Goal: Task Accomplishment & Management: Use online tool/utility

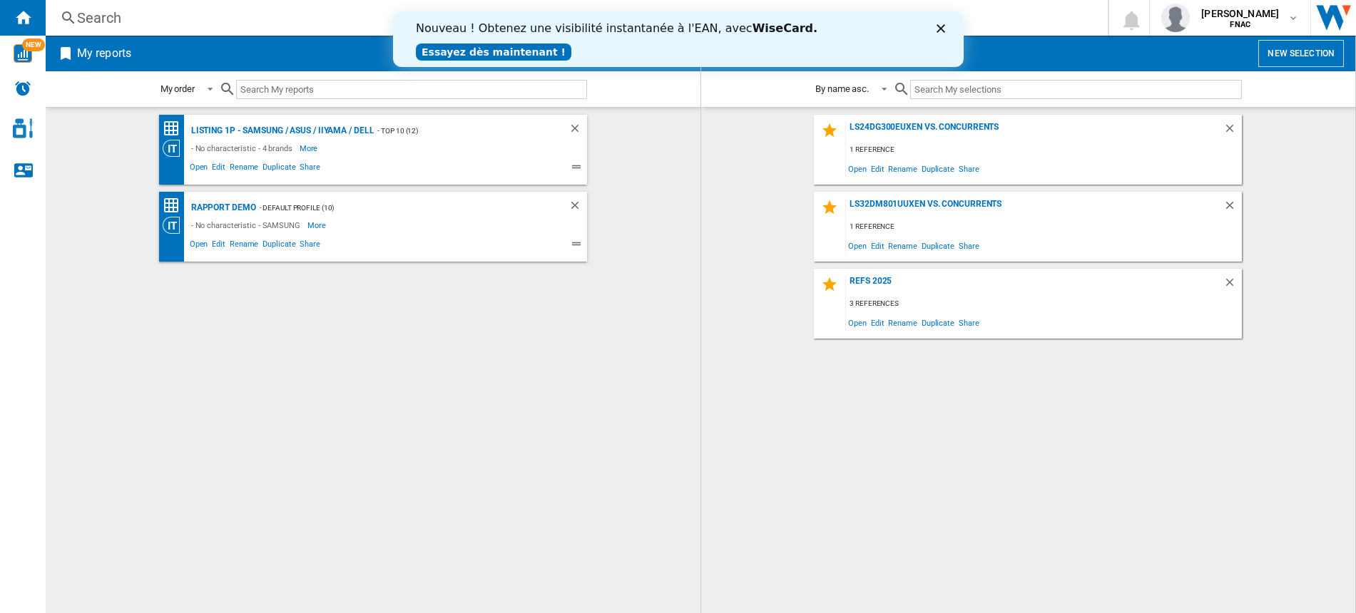
click at [940, 39] on div "Nouveau ! Obtenez une visibilité instantanée à l'EAN, avec [PERSON_NAME]. Essay…" at bounding box center [677, 39] width 571 height 44
click at [940, 31] on icon "Close" at bounding box center [940, 28] width 9 height 9
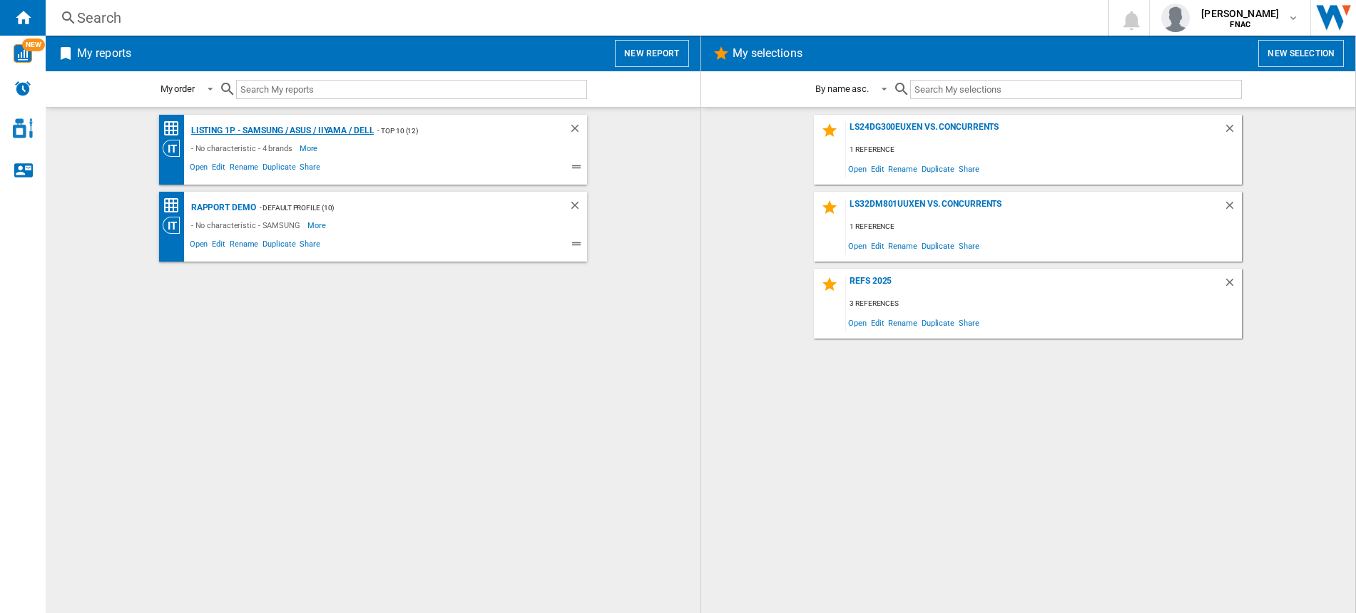
click at [274, 133] on div "LISTING 1P - SAMSUNG / ASUS / IIYAMA / DELL" at bounding box center [281, 131] width 187 height 18
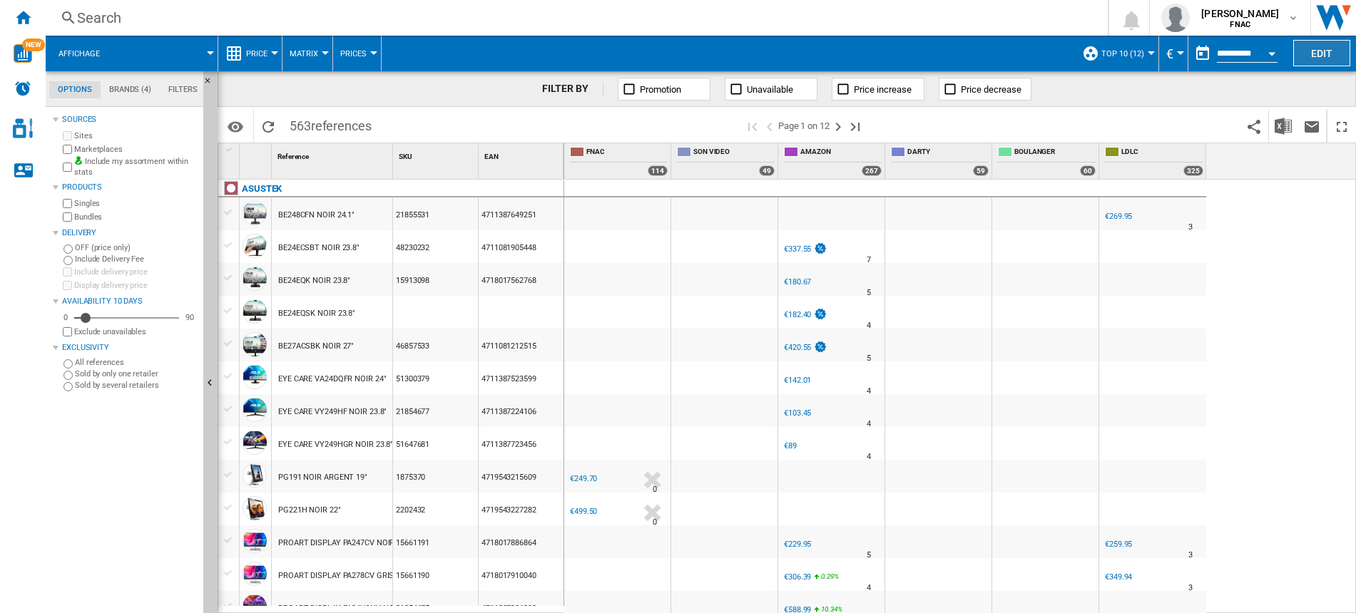
click at [1327, 56] on button "Edit" at bounding box center [1321, 53] width 57 height 26
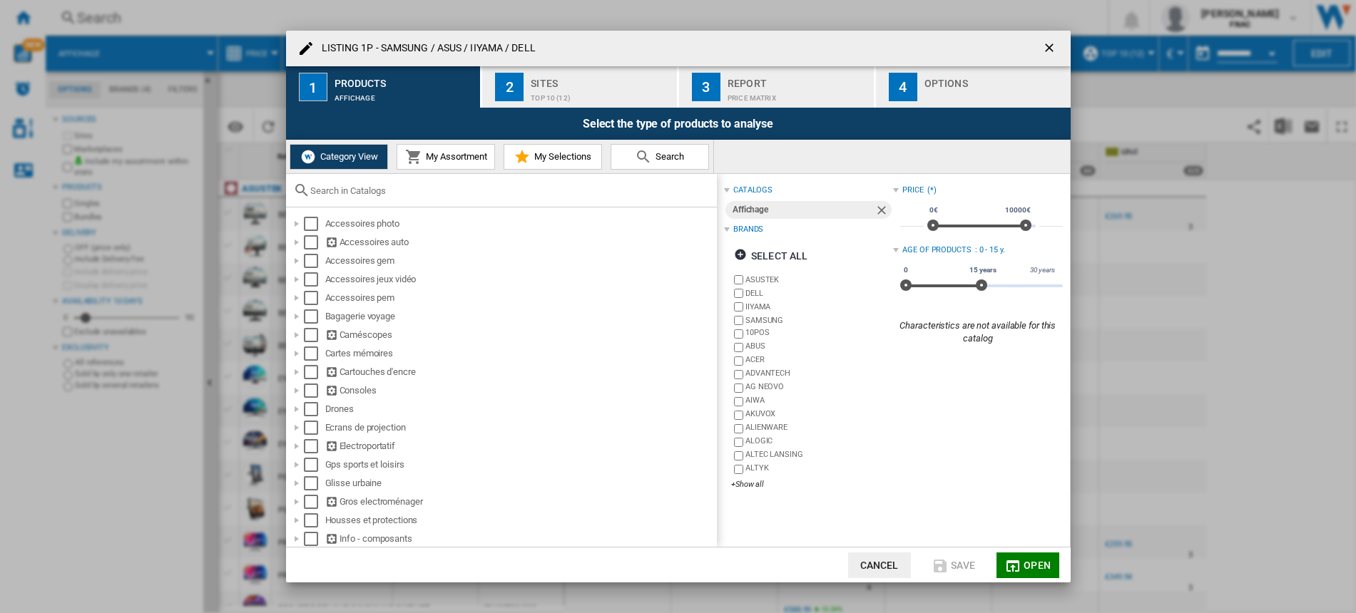
click at [587, 87] on div "Top 10 (12)" at bounding box center [601, 94] width 141 height 15
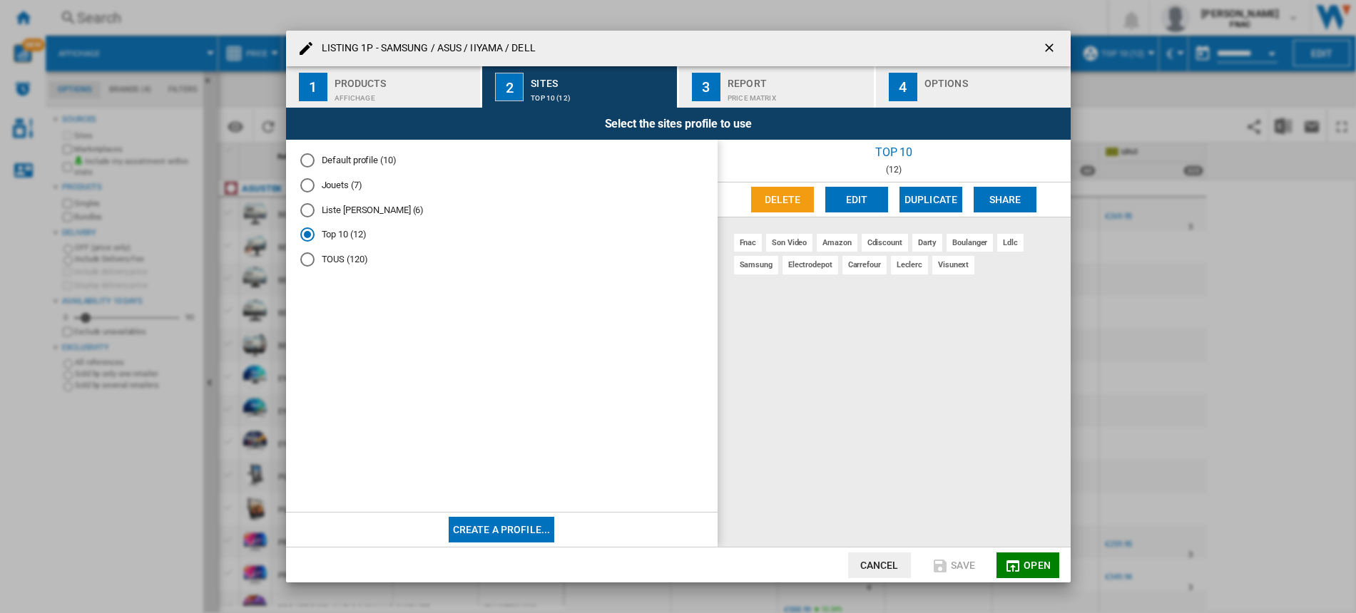
click at [859, 203] on button "Edit" at bounding box center [856, 200] width 63 height 26
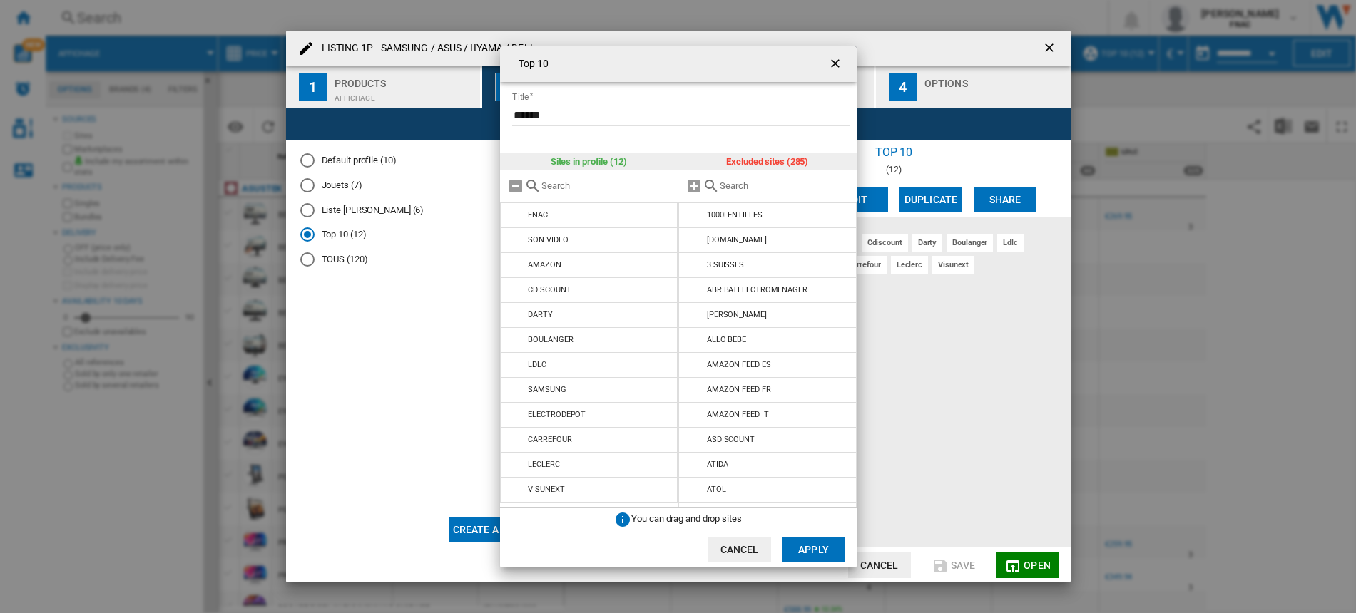
click at [773, 192] on div at bounding box center [767, 186] width 178 height 32
click at [737, 193] on div at bounding box center [767, 186] width 178 height 32
click at [736, 187] on input "text" at bounding box center [785, 185] width 130 height 11
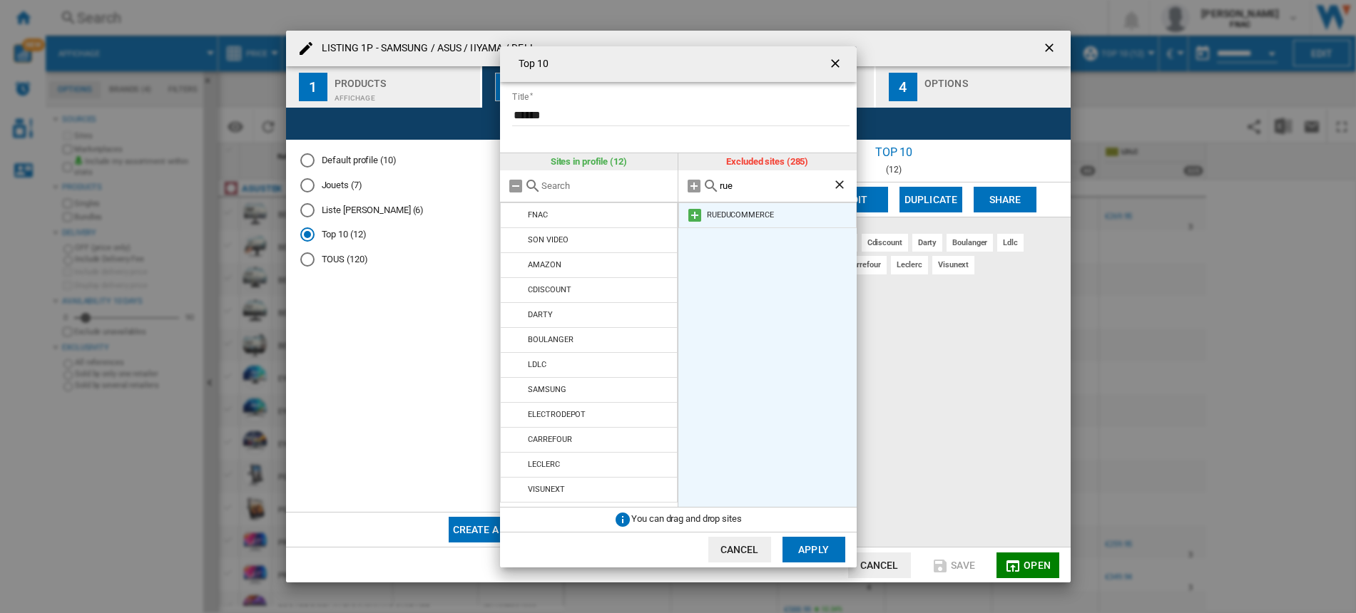
type input "rue"
click at [696, 220] on md-icon at bounding box center [694, 215] width 17 height 17
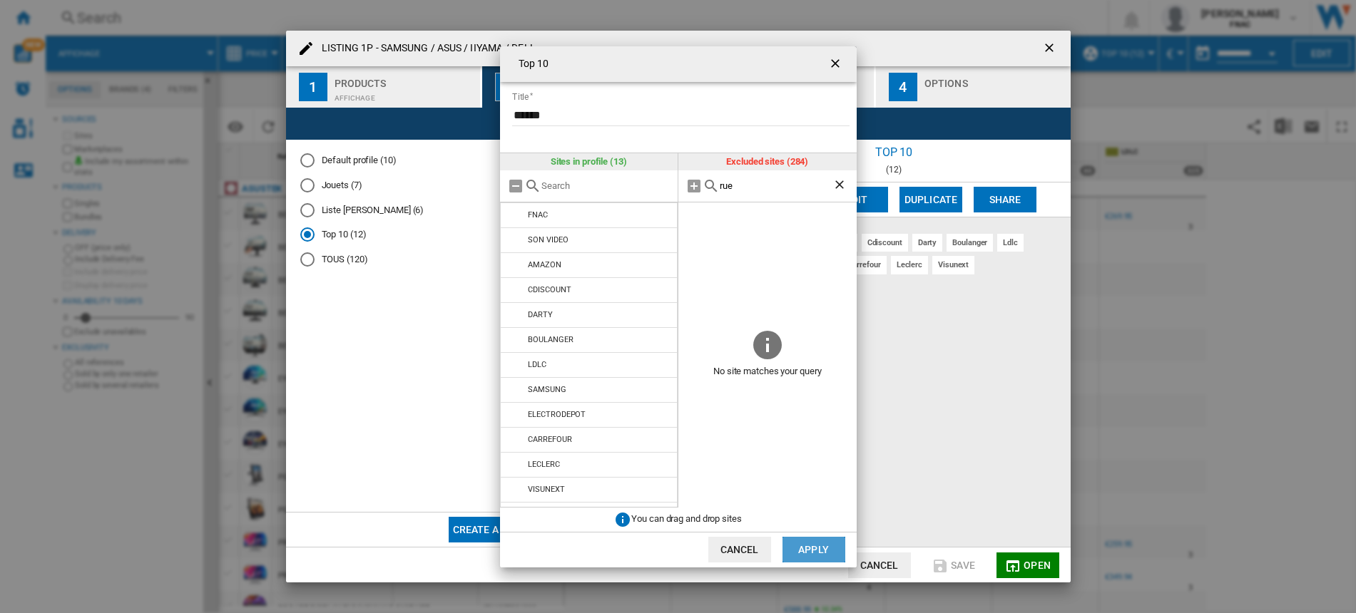
click at [814, 550] on button "Apply" at bounding box center [813, 550] width 63 height 26
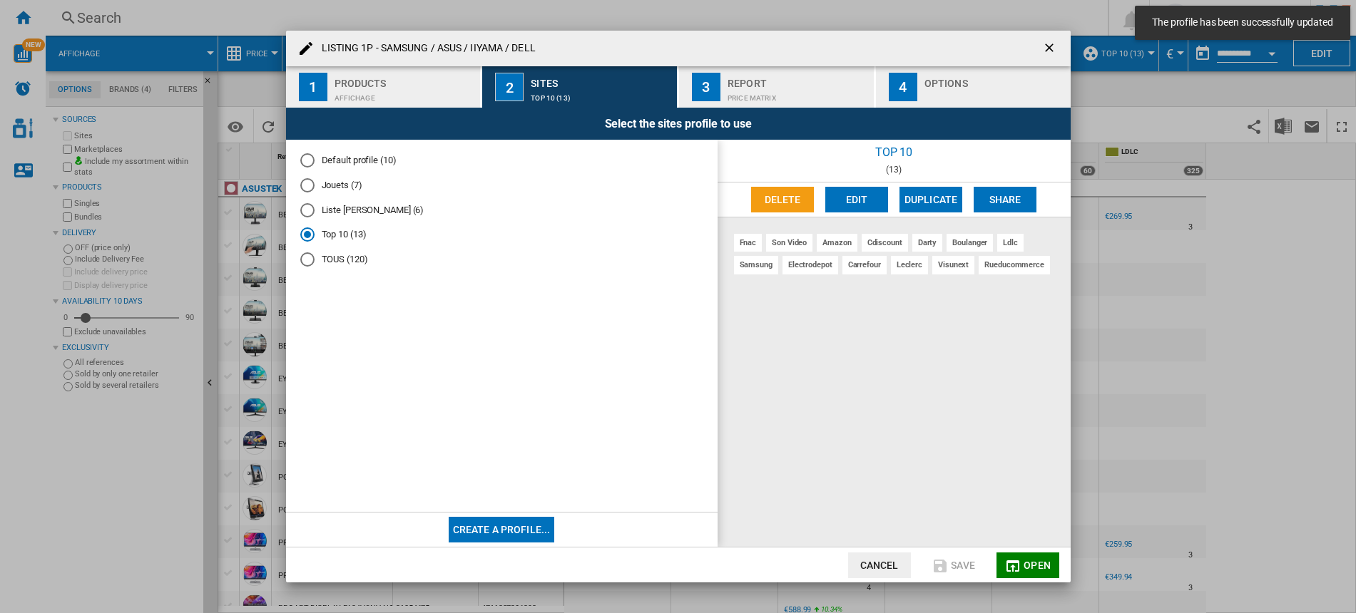
click at [1025, 566] on span "Open" at bounding box center [1036, 565] width 27 height 11
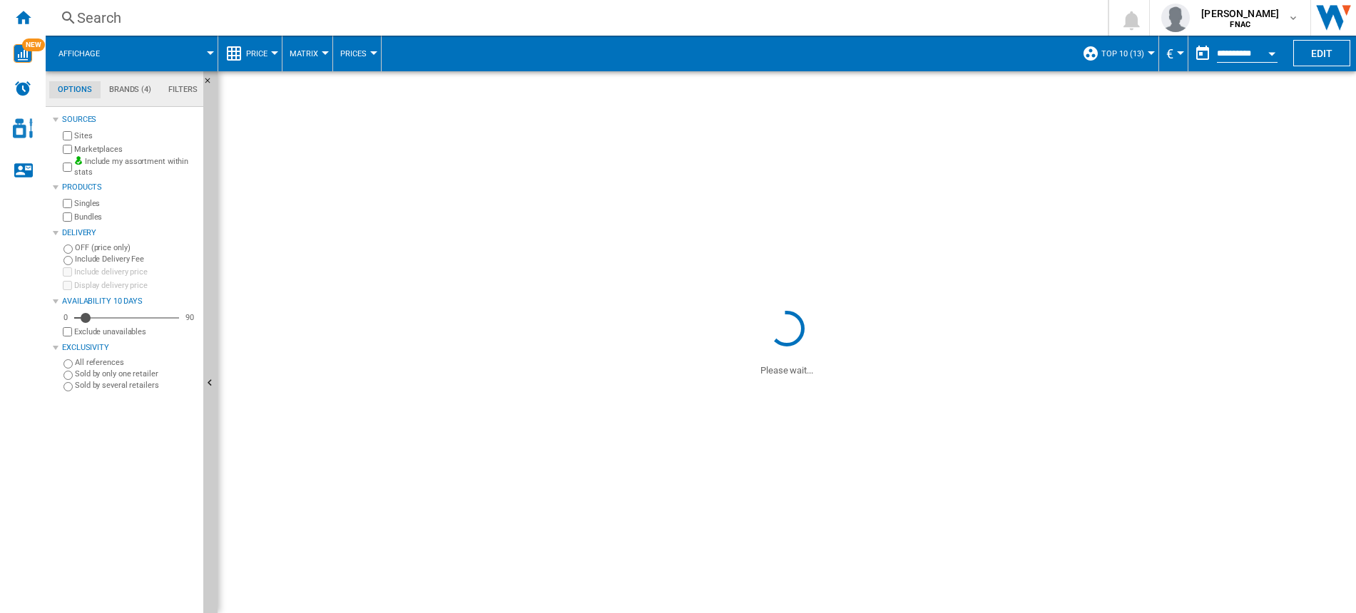
click at [272, 58] on button "Price" at bounding box center [260, 54] width 29 height 36
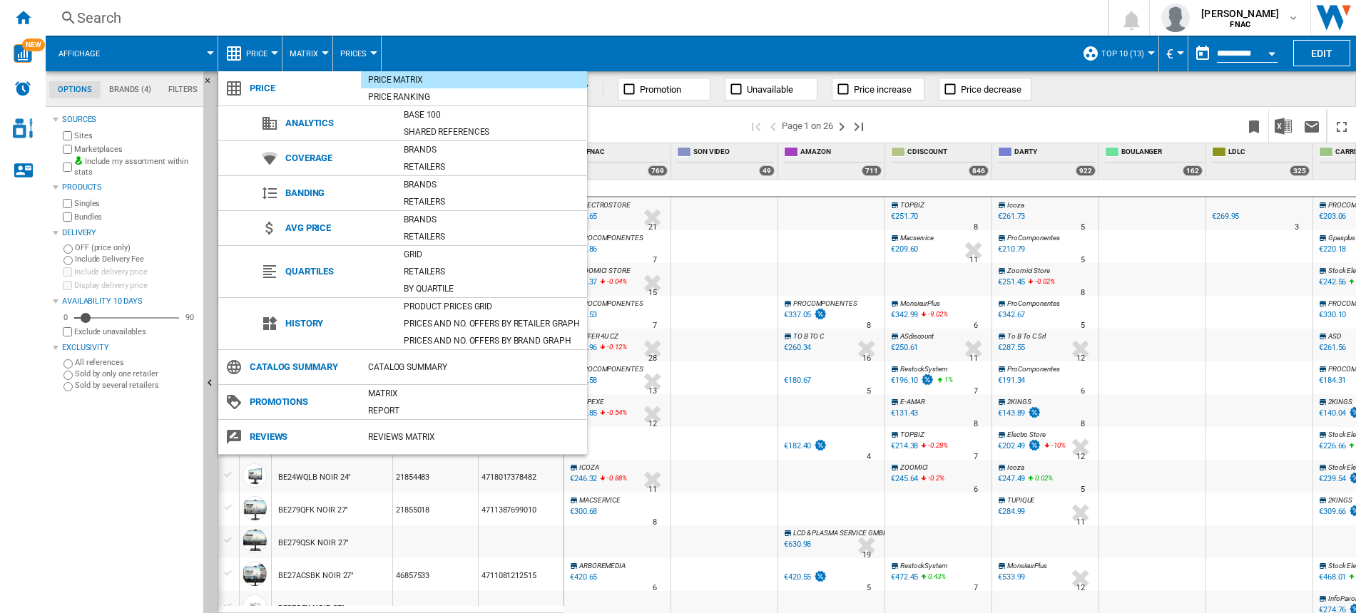
click at [396, 87] on div "Price Matrix" at bounding box center [474, 79] width 226 height 17
click at [392, 103] on div "Price Ranking" at bounding box center [474, 97] width 226 height 14
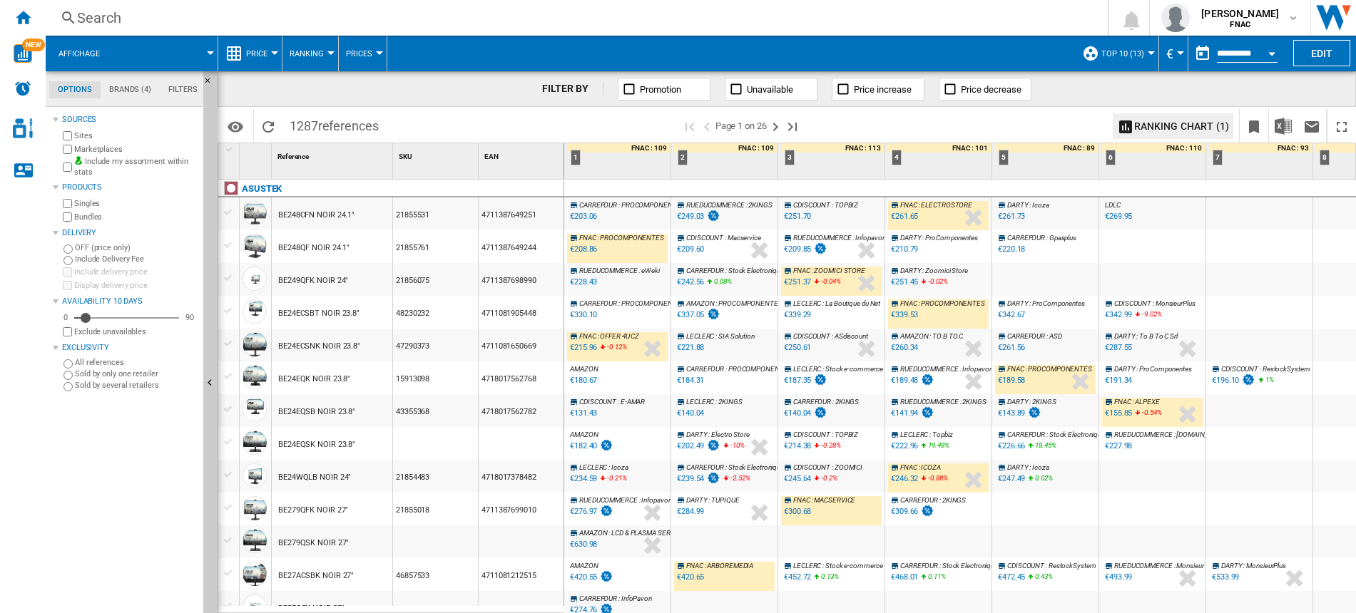
click at [619, 265] on div "RUEDUCOMMERCE : eWeki -9.1 % €228.43 % N/A RUEDUCOMMERCE : eWeki" at bounding box center [617, 279] width 106 height 33
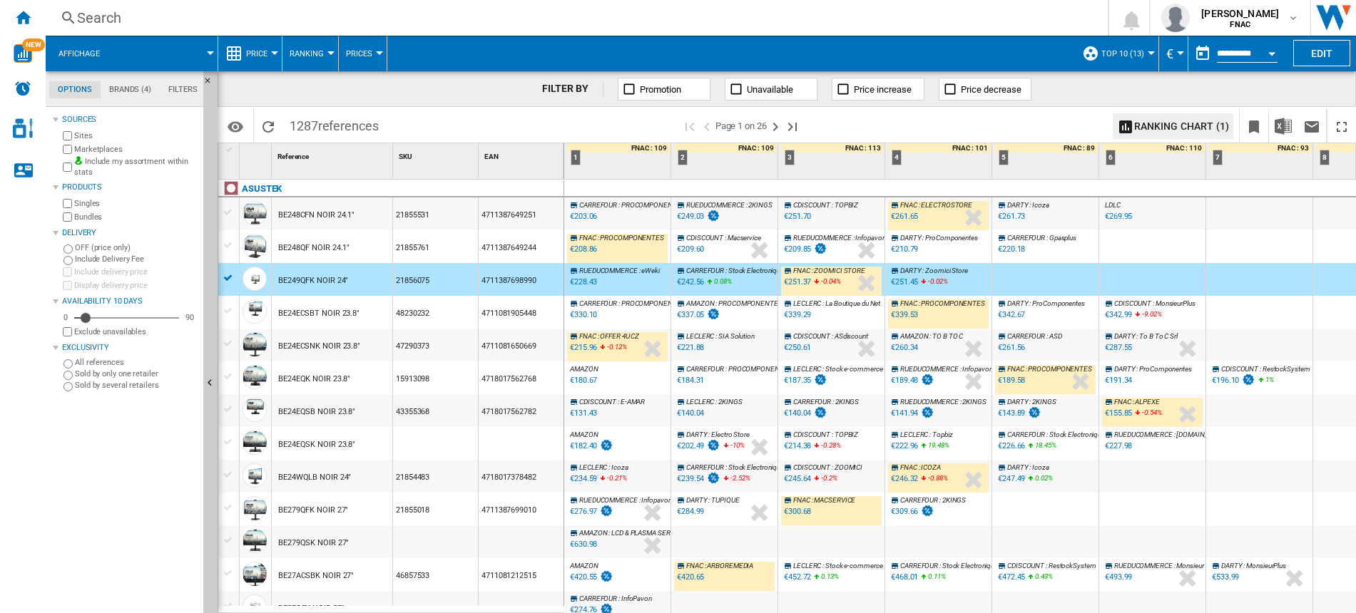
click at [620, 255] on div "FNAC : PROCOMPONENTES 0.0 % €208.86 % N/A FNAC : PROCOMPONENTES" at bounding box center [617, 250] width 101 height 33
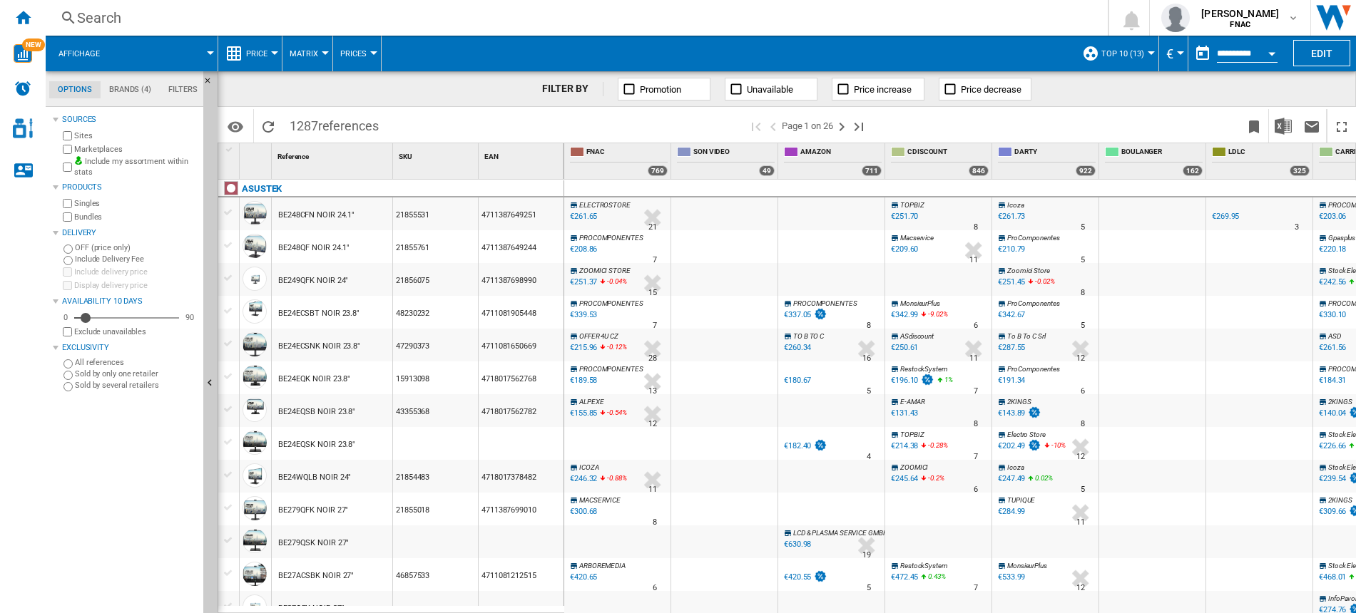
click at [295, 53] on span "Matrix" at bounding box center [304, 53] width 29 height 9
click at [316, 128] on button "Ranking" at bounding box center [316, 123] width 68 height 34
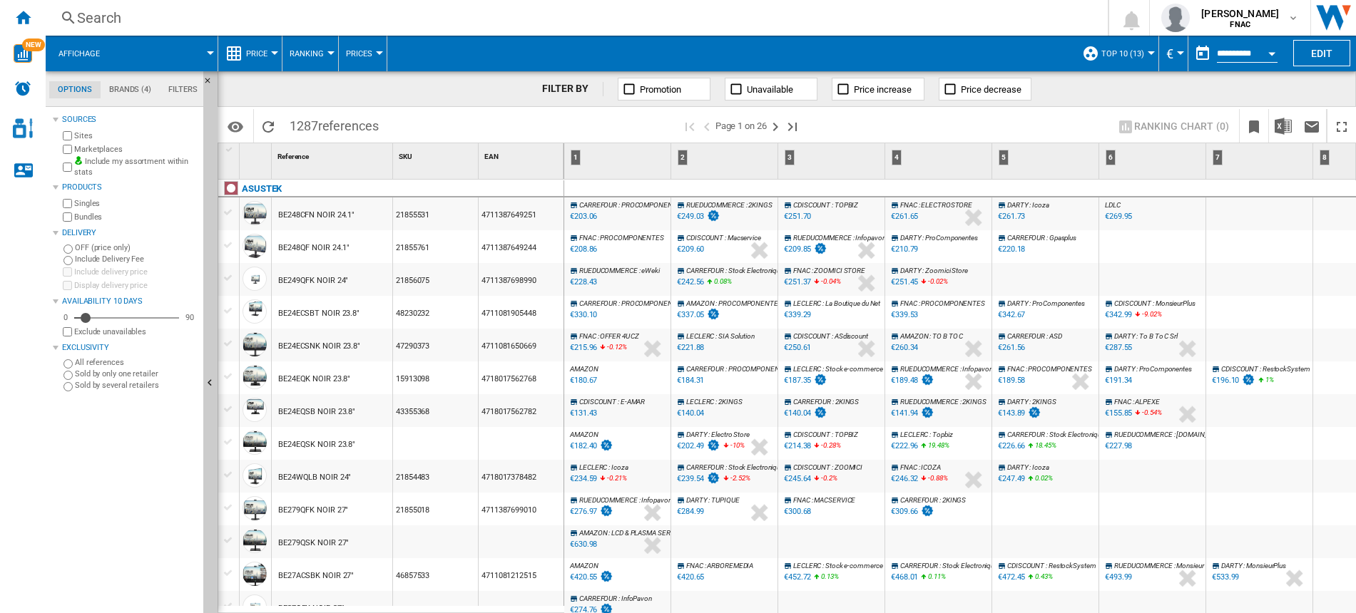
click at [650, 451] on div "AMAZON : FR AMAZON -1.0 % €182.40 % N/A AMAZON : FR AMAZON" at bounding box center [617, 447] width 101 height 33
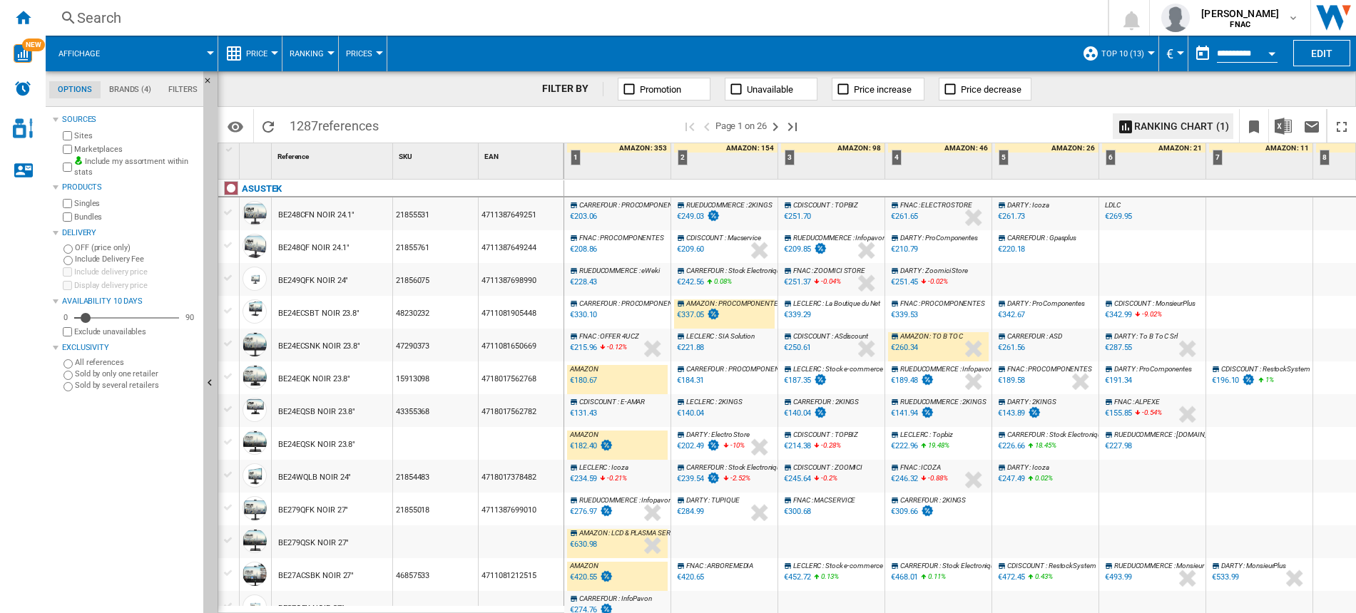
click at [660, 436] on div "AMAZON : FR AMAZON" at bounding box center [617, 435] width 101 height 9
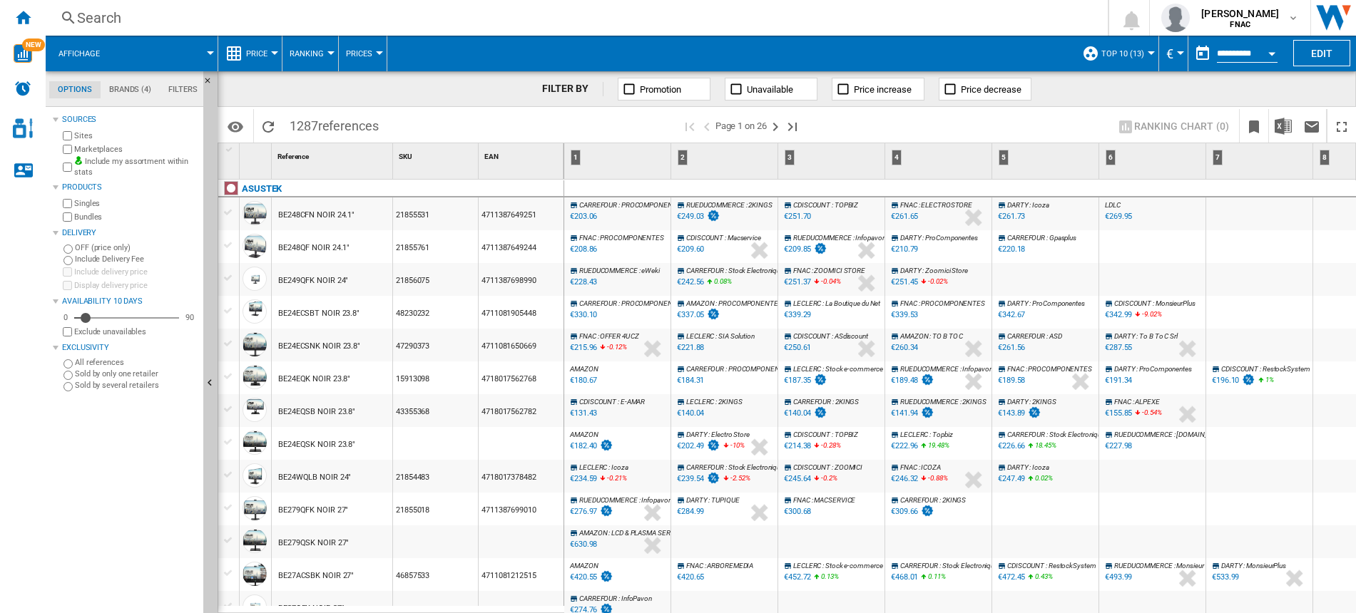
click at [1163, 455] on div "RUEDUCOMMERCE : [DOMAIN_NAME] -1.0 % €227.98 % N/A RUEDUCOMMERCE : [DOMAIN_NAME]" at bounding box center [1152, 447] width 101 height 33
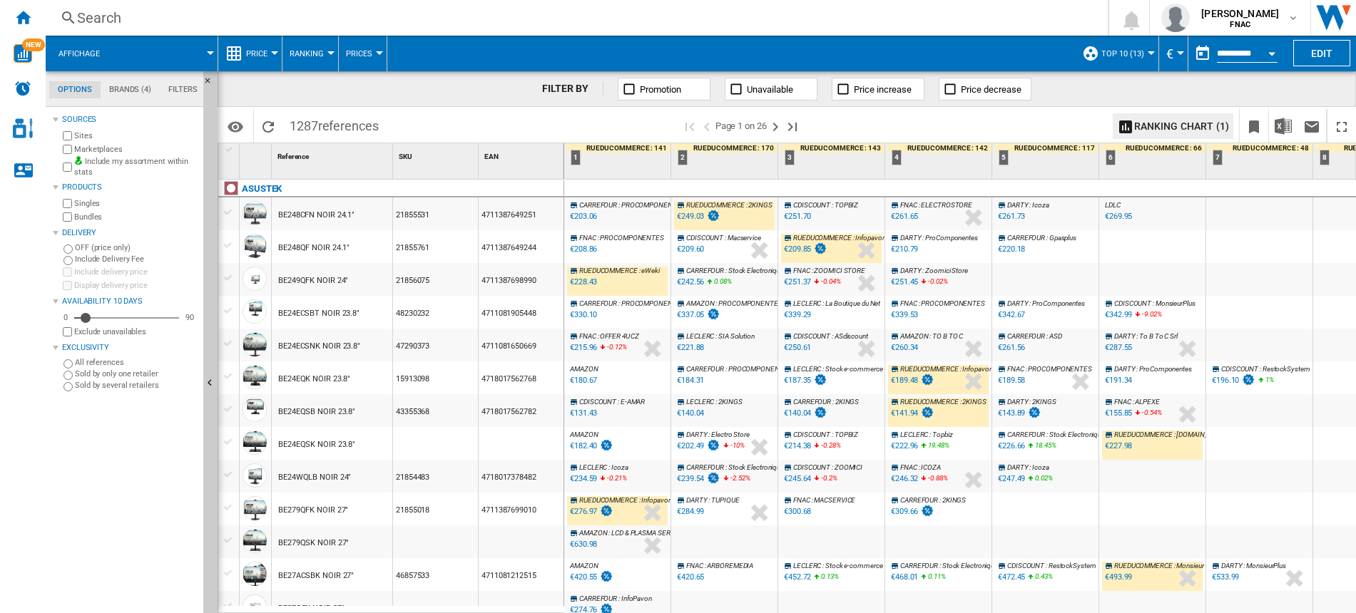
click at [264, 53] on span "Price" at bounding box center [256, 53] width 21 height 9
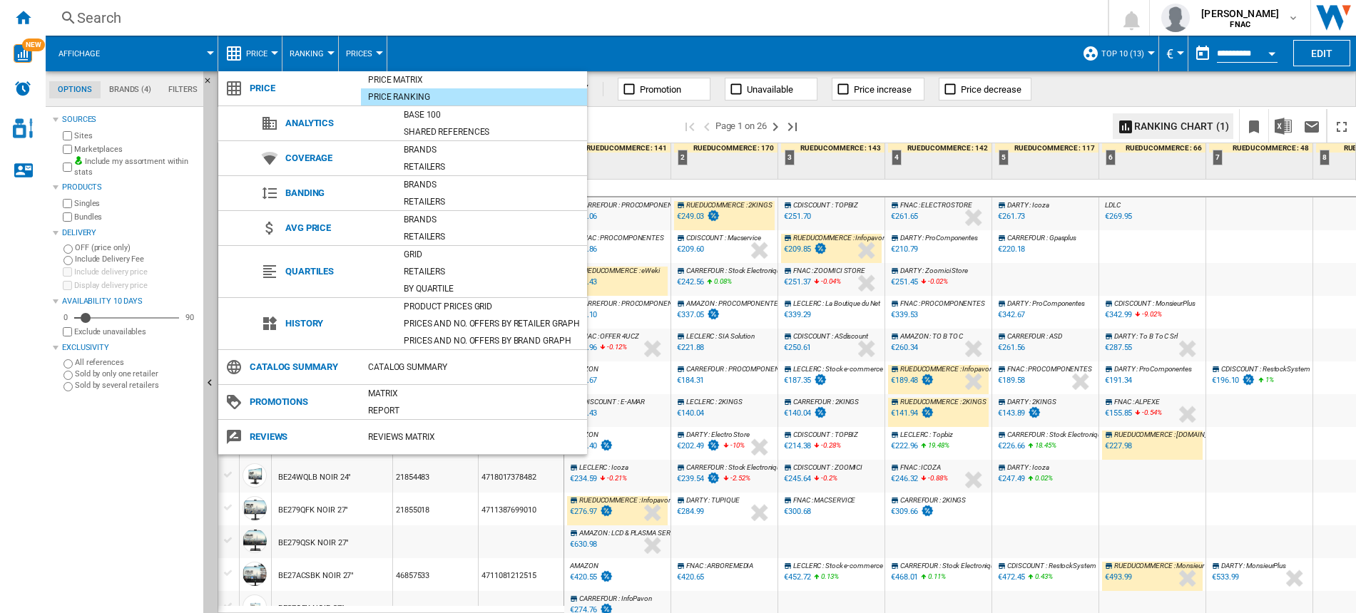
click at [640, 46] on md-backdrop at bounding box center [678, 306] width 1356 height 613
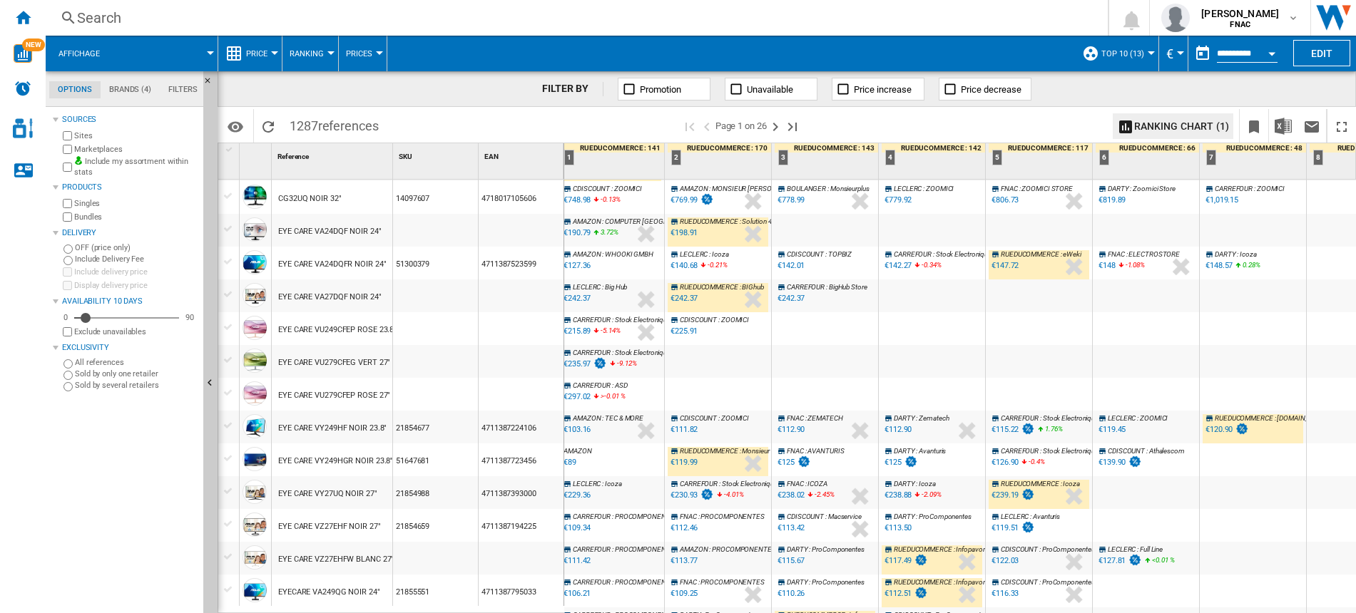
scroll to position [518, 0]
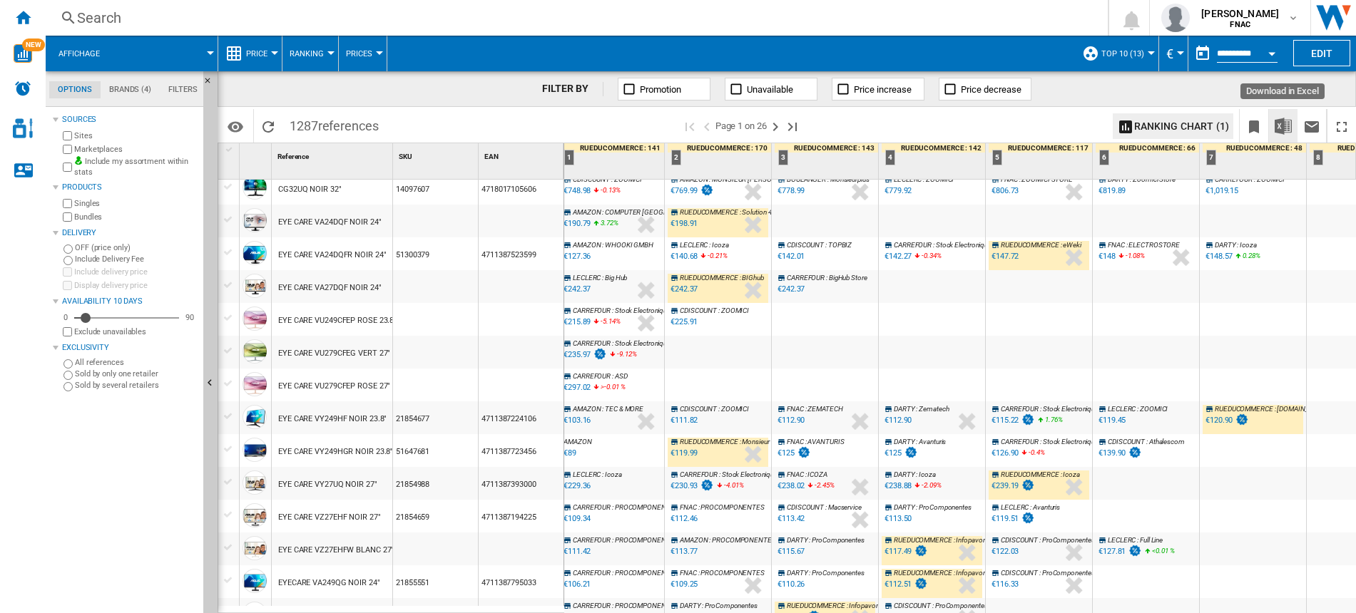
click at [1284, 128] on img "Download in Excel" at bounding box center [1282, 126] width 17 height 17
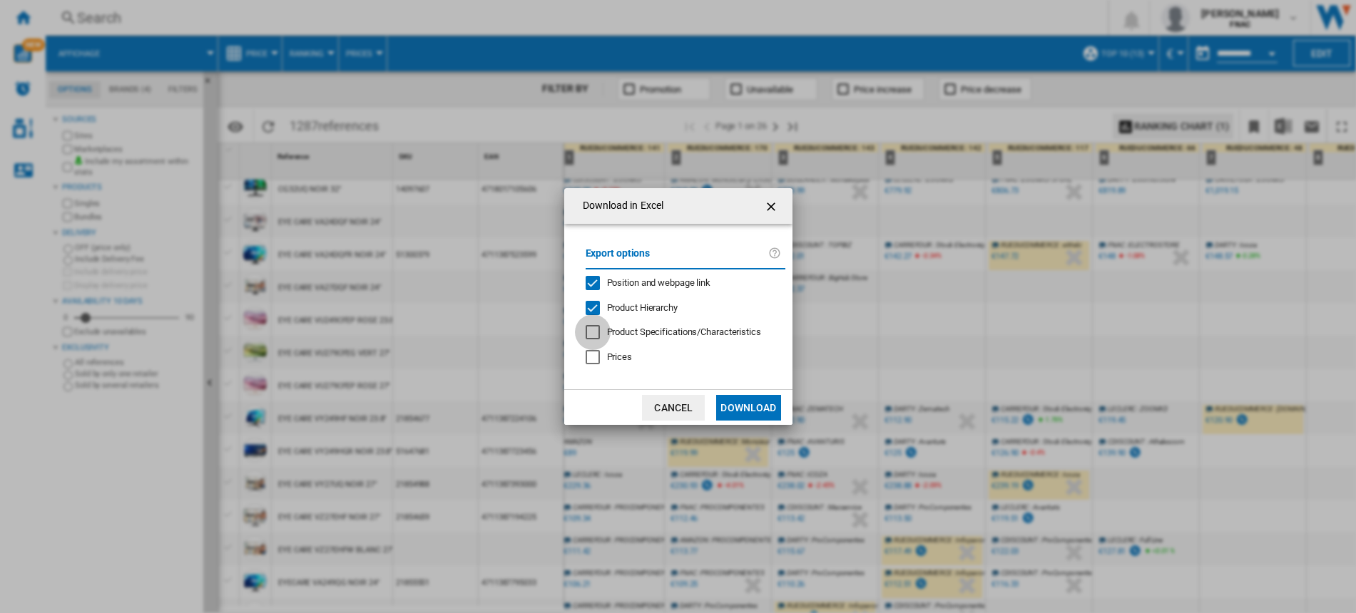
click at [593, 328] on div at bounding box center [593, 332] width 14 height 14
click at [593, 359] on div "Prices" at bounding box center [593, 357] width 14 height 14
click at [745, 400] on button "Download" at bounding box center [748, 408] width 64 height 26
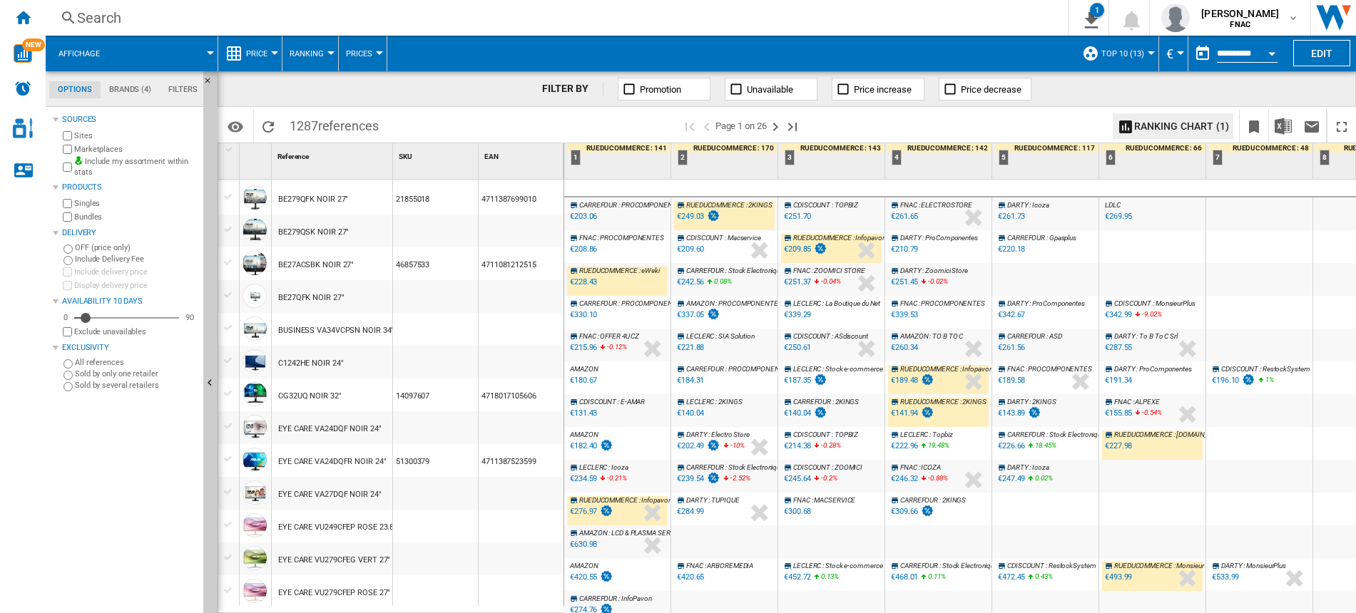
scroll to position [0, 0]
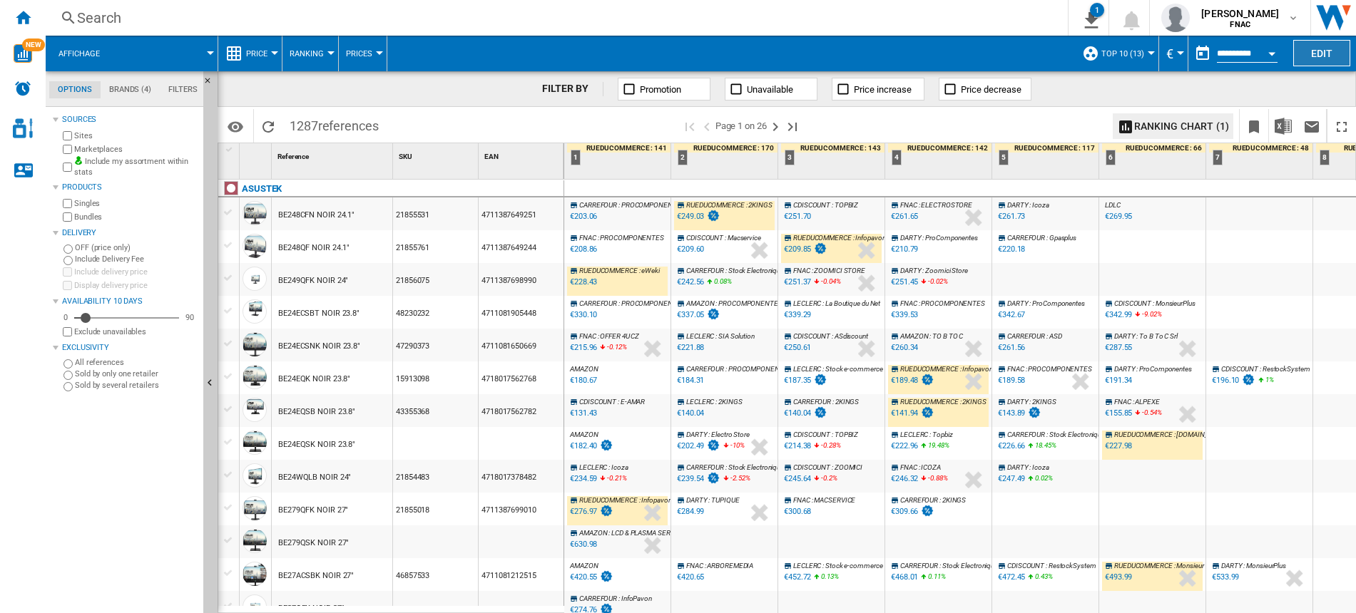
click at [1316, 54] on button "Edit" at bounding box center [1321, 53] width 57 height 26
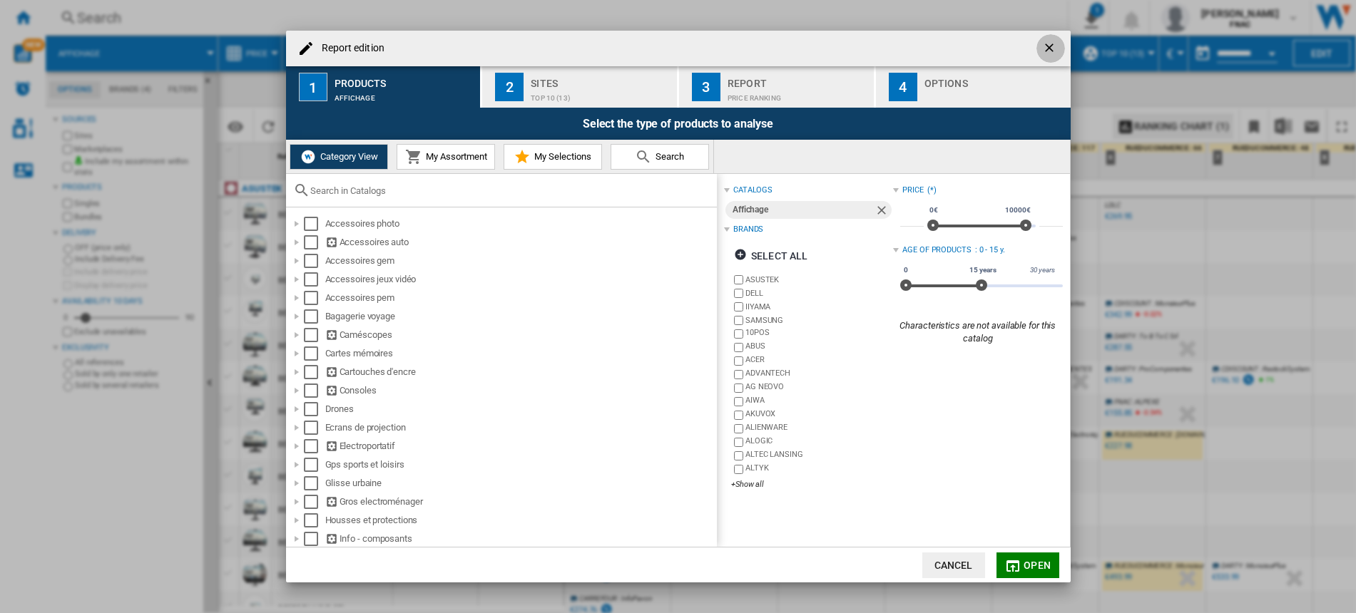
click at [1051, 50] on ng-md-icon "getI18NText('BUTTONS.CLOSE_DIALOG')" at bounding box center [1050, 49] width 17 height 17
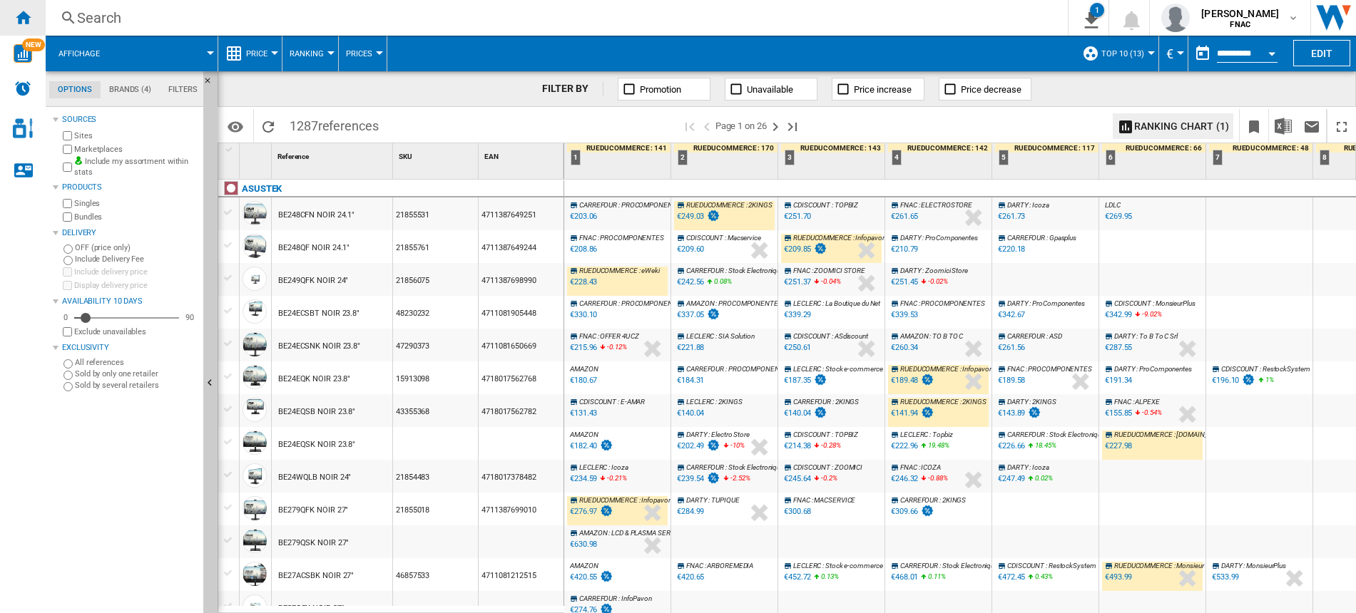
click at [11, 20] on div "Home" at bounding box center [23, 18] width 46 height 36
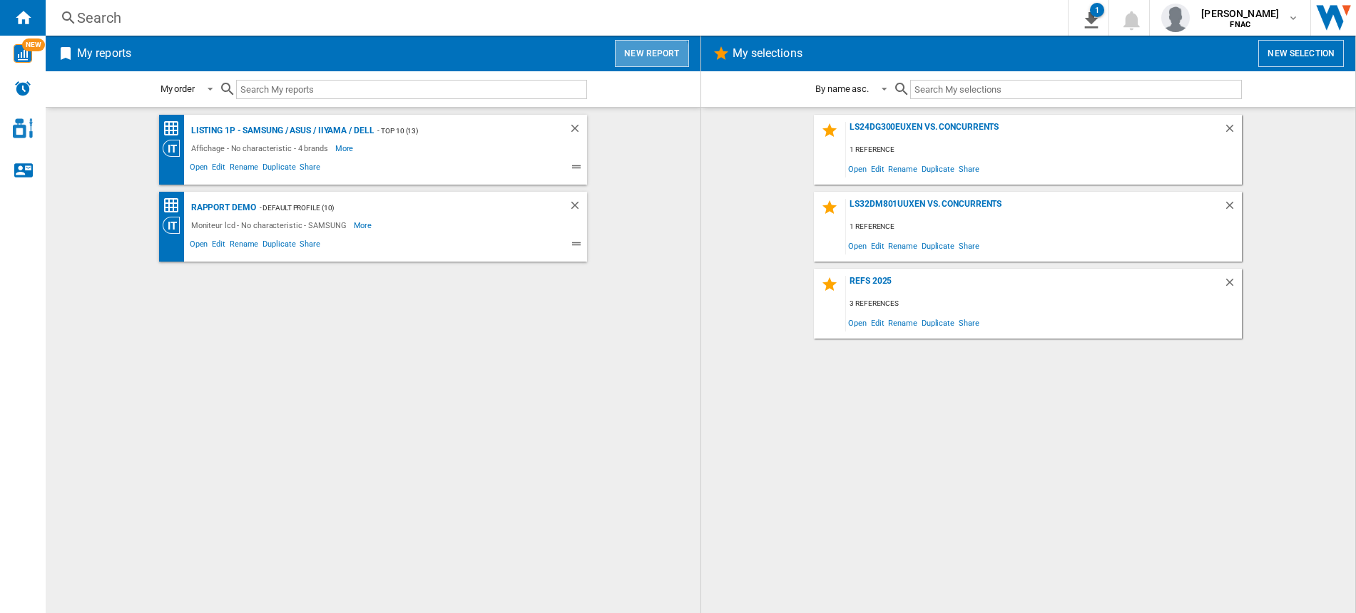
click at [648, 64] on button "New report" at bounding box center [651, 53] width 73 height 27
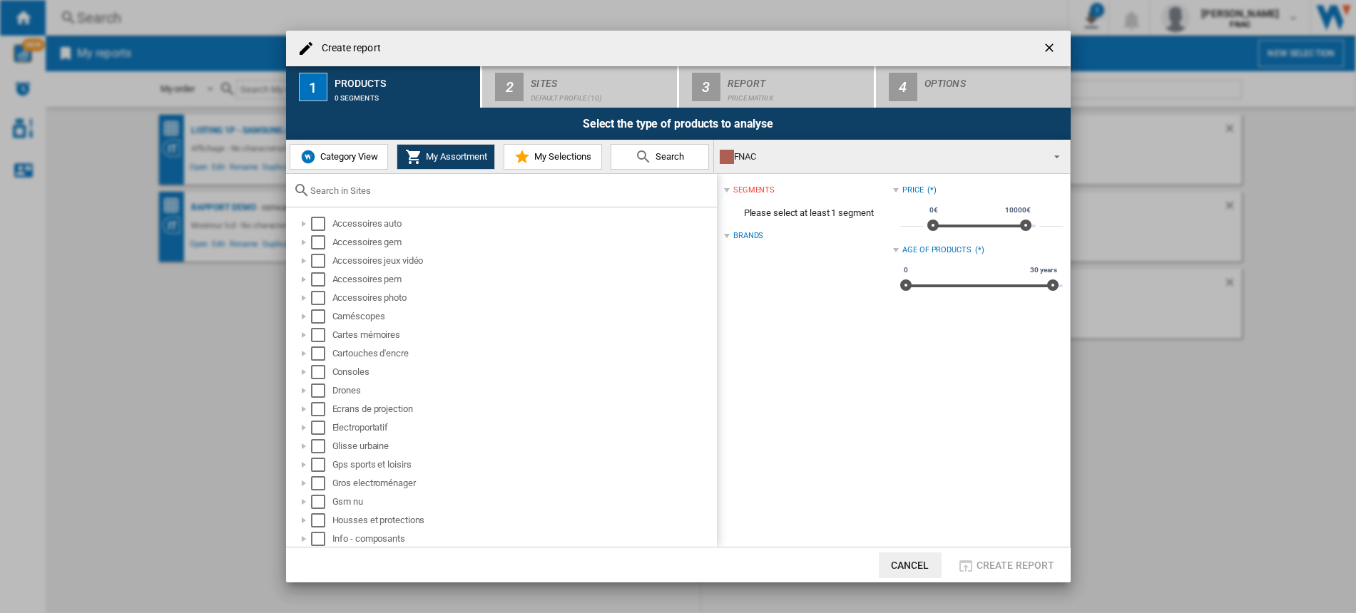
click at [326, 155] on span "Category View" at bounding box center [347, 156] width 61 height 11
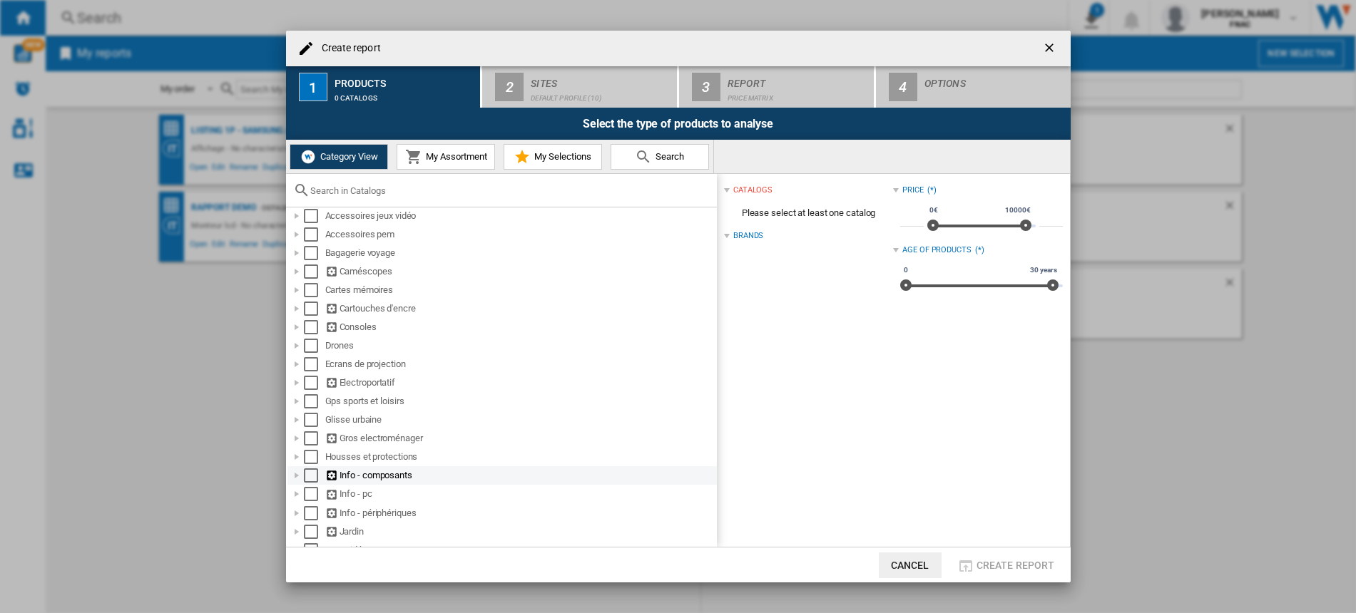
scroll to position [16, 0]
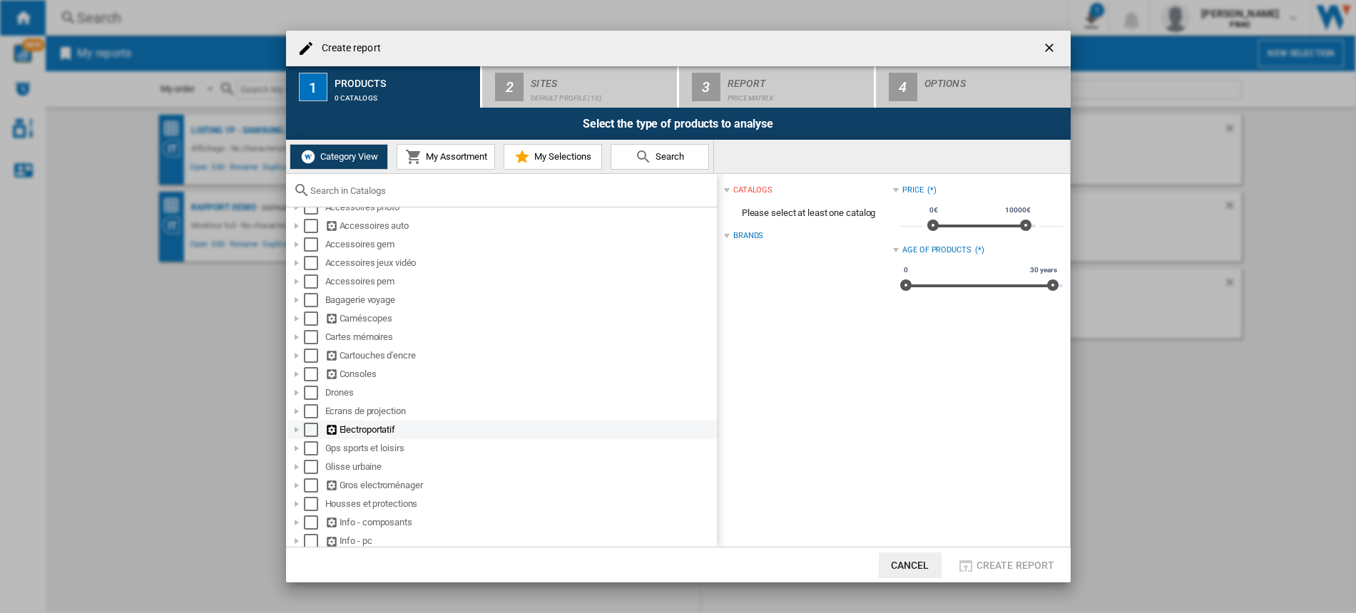
click at [297, 430] on div "Create report ..." at bounding box center [297, 430] width 14 height 14
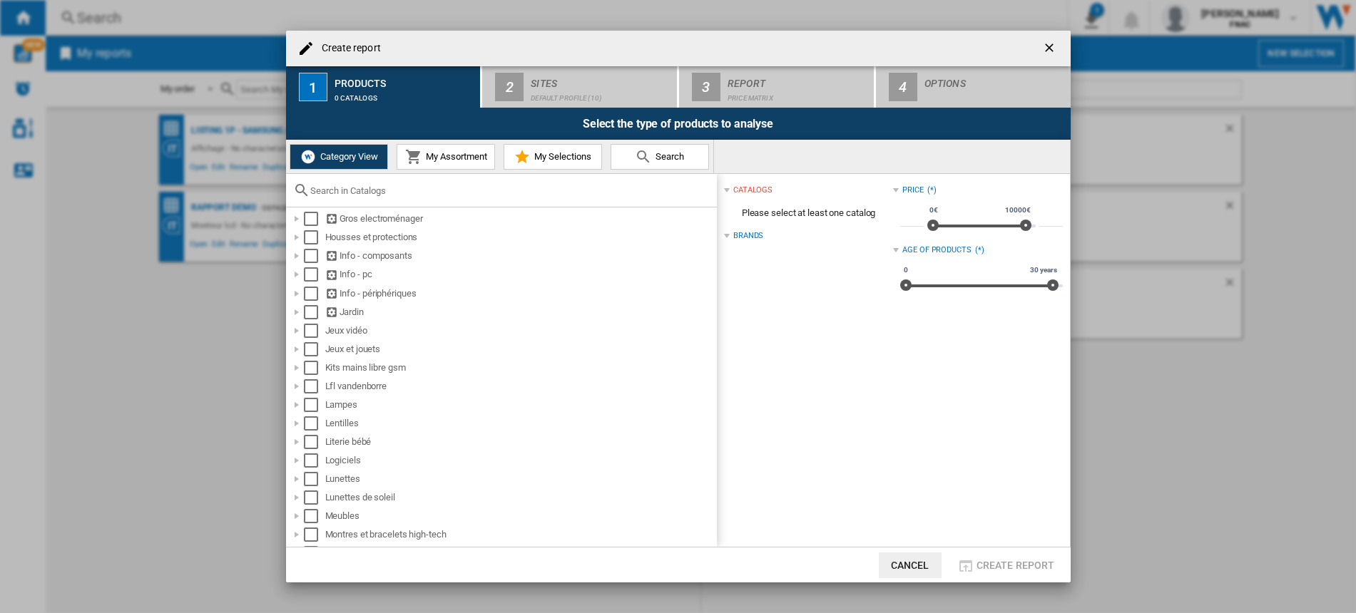
scroll to position [96, 0]
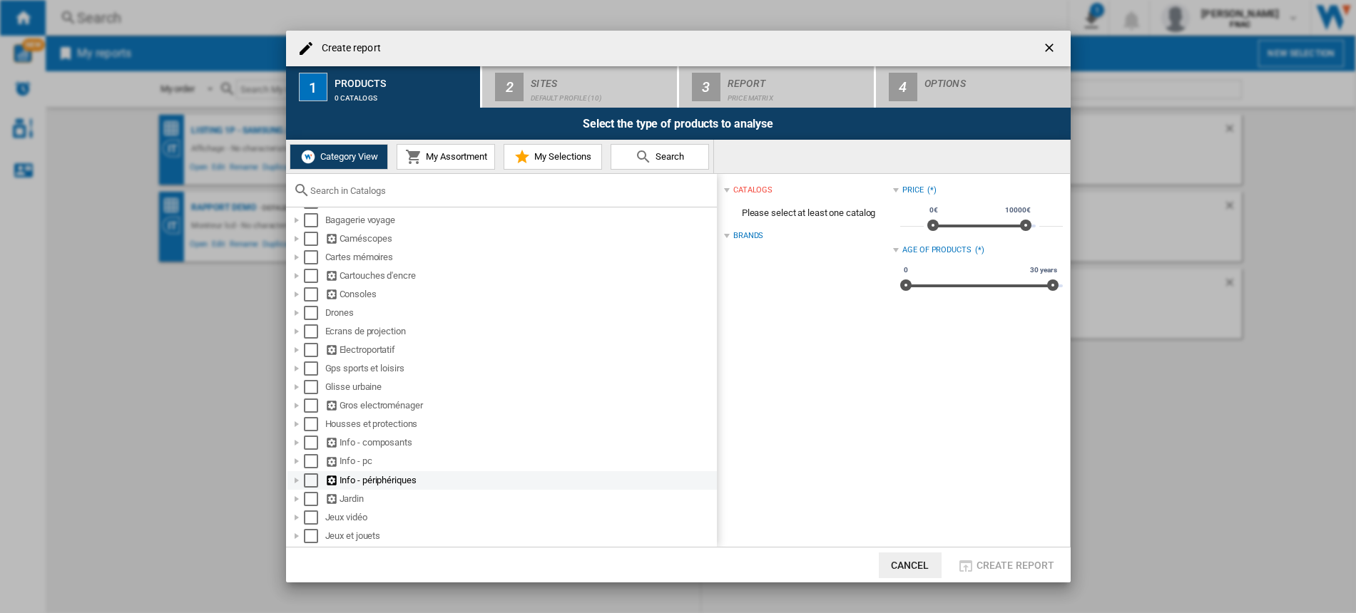
click at [311, 481] on div "Select" at bounding box center [311, 481] width 14 height 14
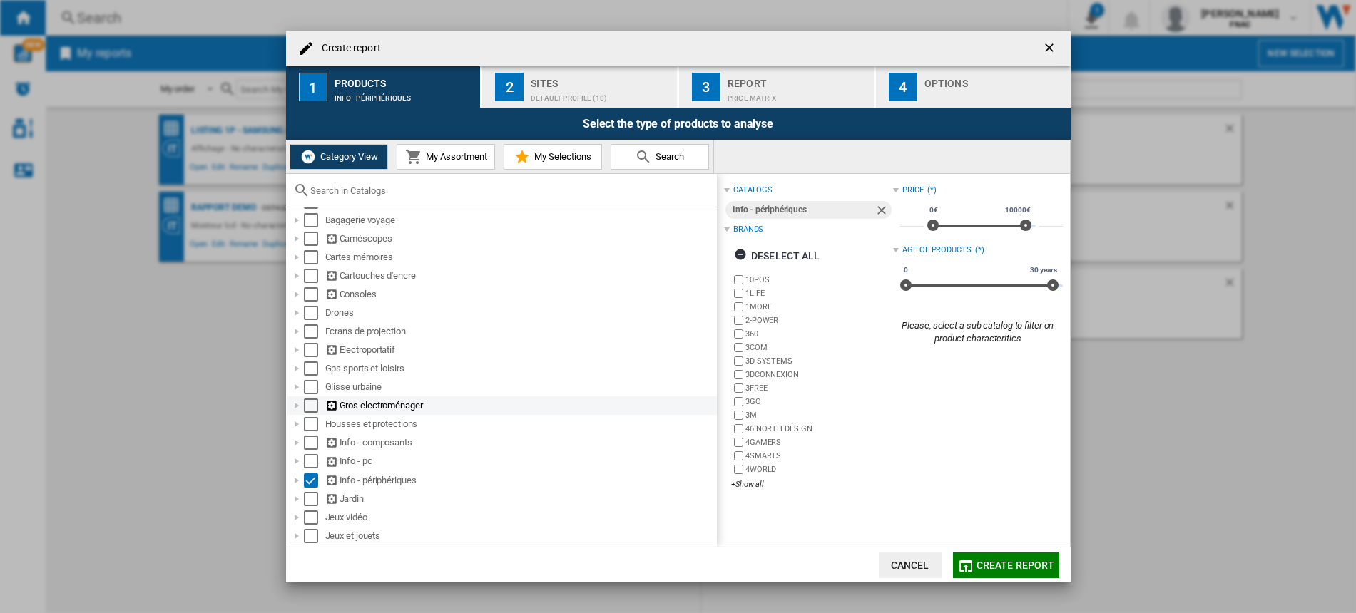
click at [313, 404] on div "Select" at bounding box center [311, 406] width 14 height 14
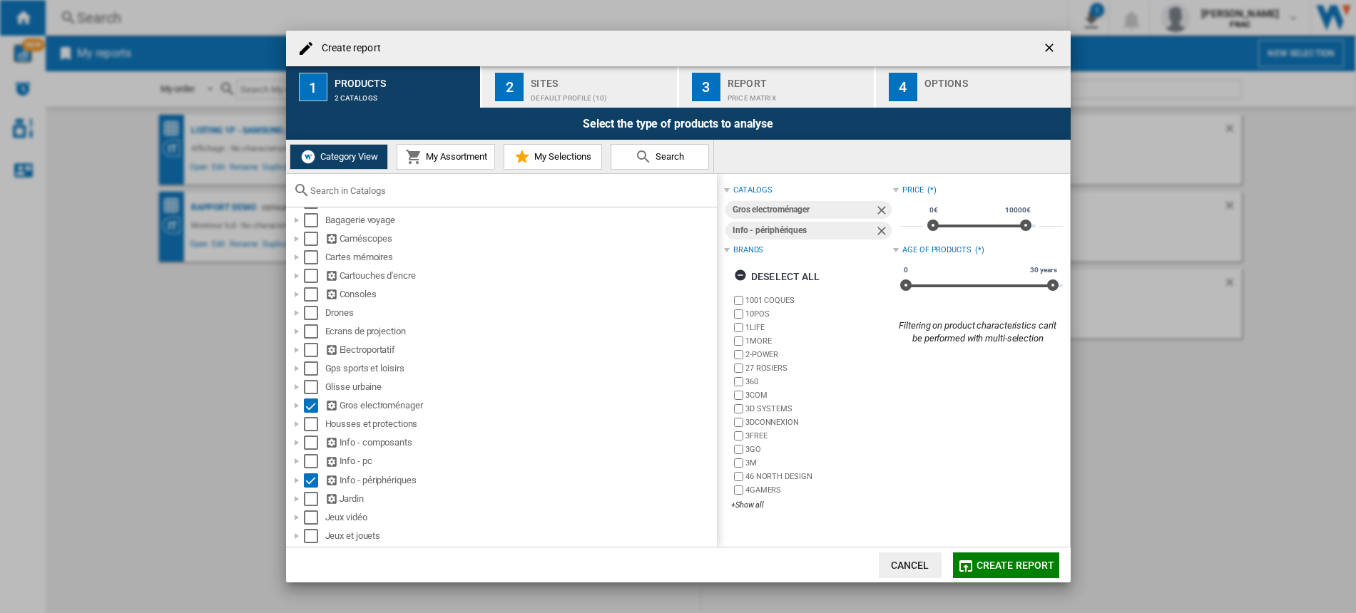
click at [1021, 546] on div "catalogs Gros electroménager Info - périphériques Brands Deselect all 1001 COQU…" at bounding box center [893, 360] width 353 height 373
click at [1018, 563] on span "Create report" at bounding box center [1015, 565] width 78 height 11
